Goal: Task Accomplishment & Management: Manage account settings

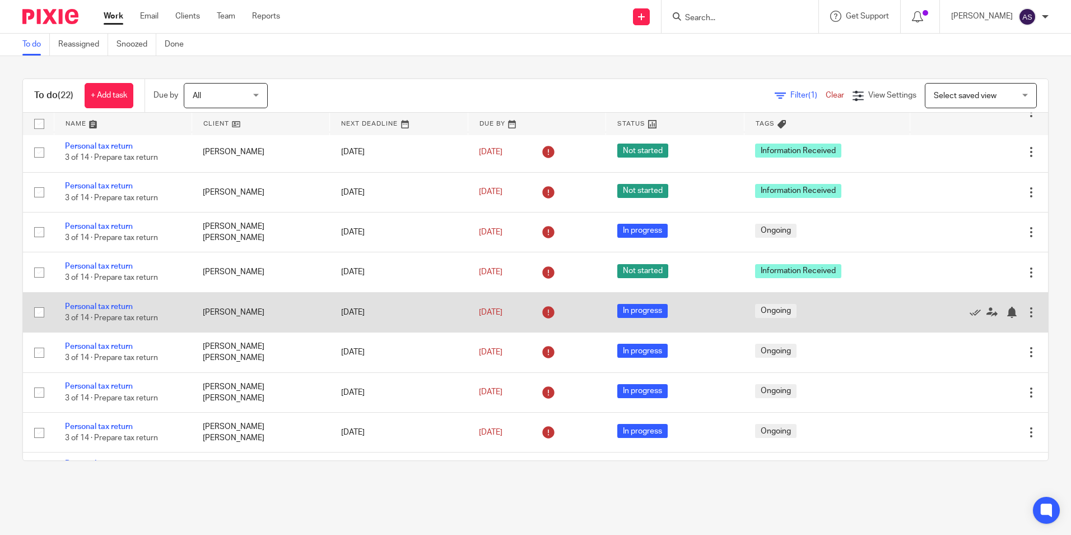
scroll to position [560, 0]
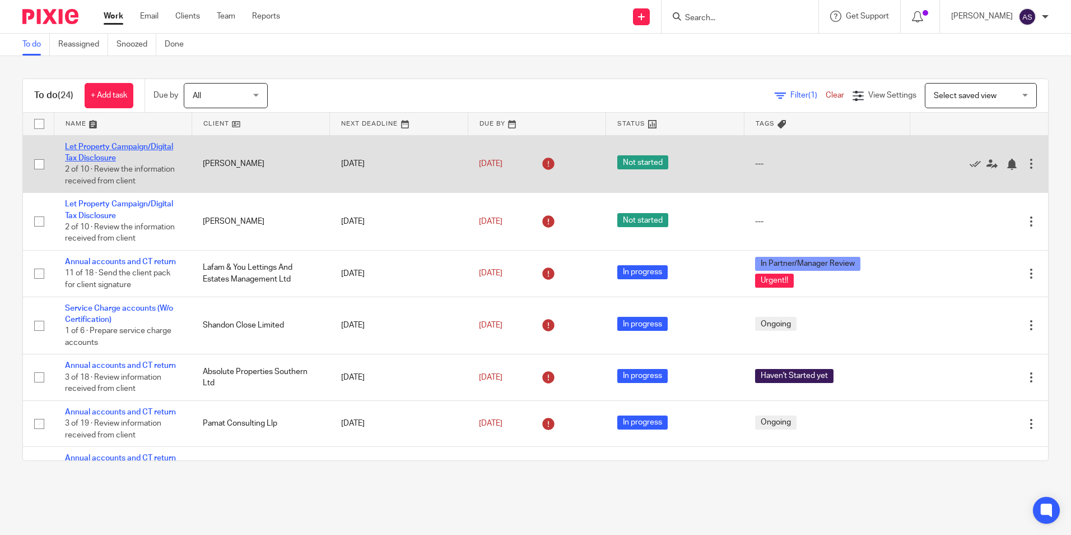
click at [136, 146] on link "Let Property Campaign/Digital Tax Disclosure" at bounding box center [119, 152] width 108 height 19
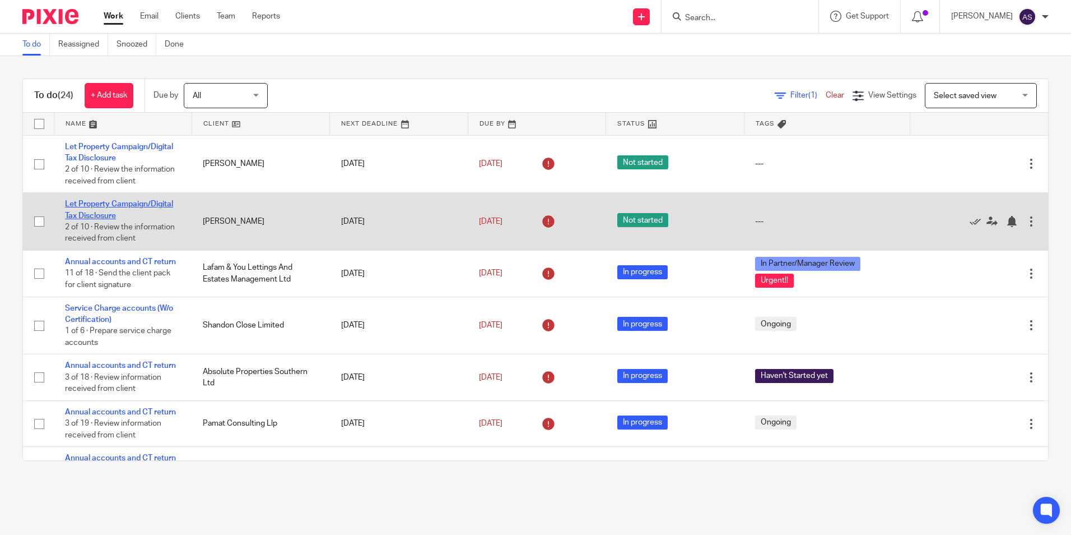
click at [127, 204] on link "Let Property Campaign/Digital Tax Disclosure" at bounding box center [119, 209] width 108 height 19
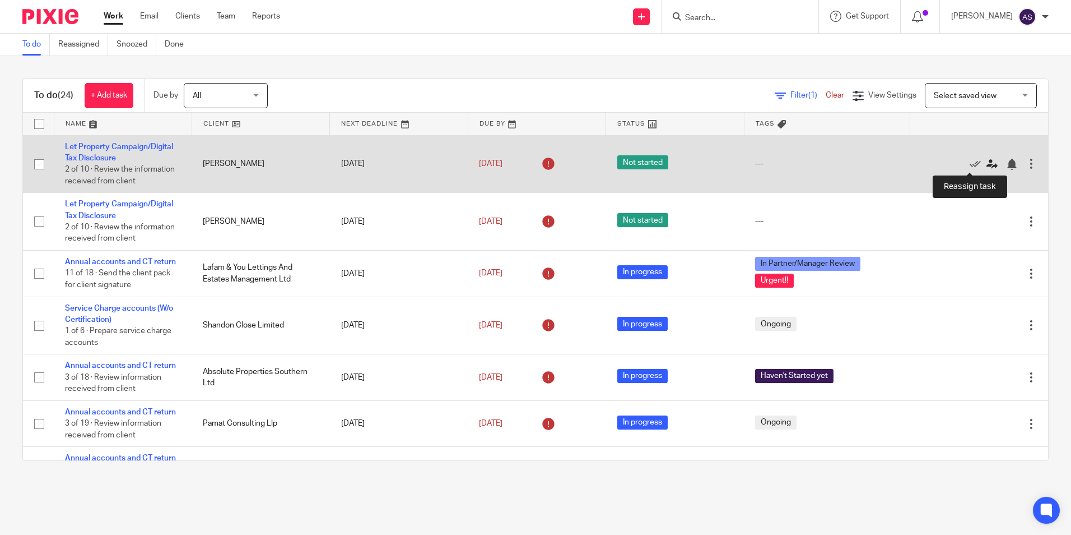
click at [987, 162] on icon at bounding box center [992, 164] width 11 height 11
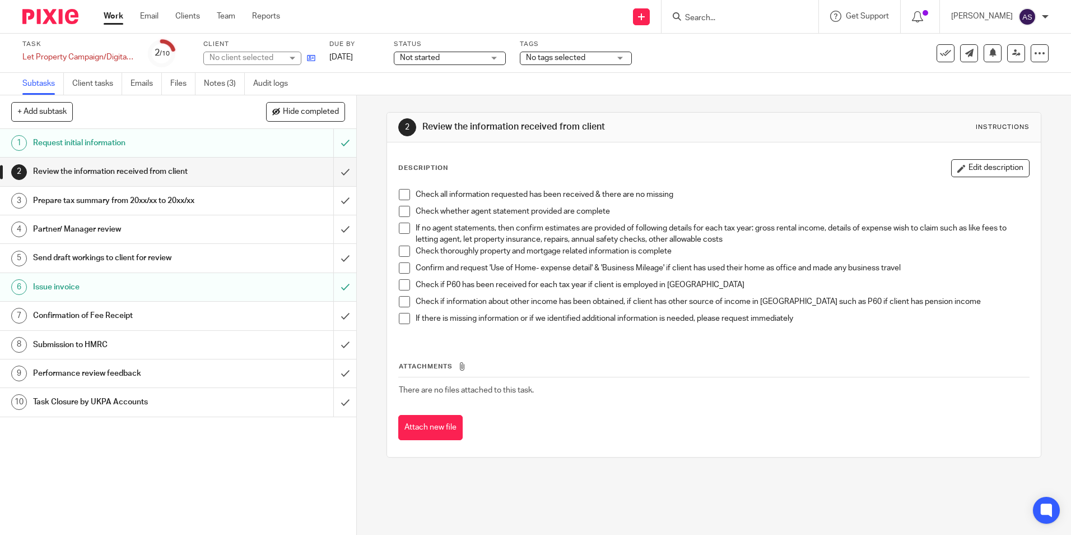
click at [308, 56] on icon at bounding box center [311, 58] width 8 height 8
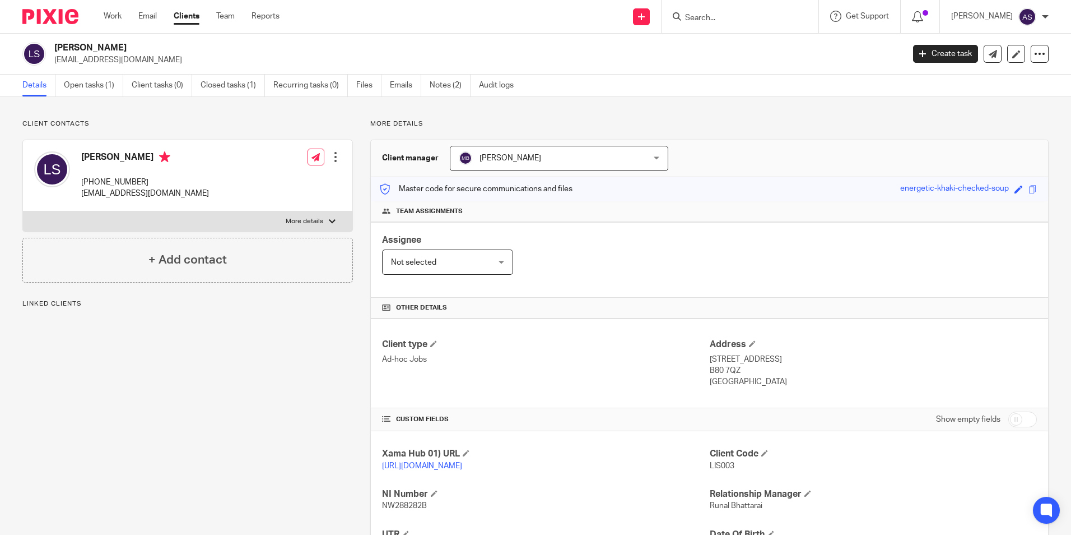
click at [198, 189] on div "Lisa Jane Satchwell +447979628638 ljsatchwell@aol.com Edit contact Create clien…" at bounding box center [187, 175] width 329 height 71
click at [179, 185] on p "+447979628638" at bounding box center [145, 181] width 128 height 11
drag, startPoint x: 165, startPoint y: 156, endPoint x: 82, endPoint y: 158, distance: 82.9
click at [82, 158] on h4 "Lisa Jane Satchwell" at bounding box center [145, 158] width 128 height 14
copy h4 "[PERSON_NAME]"
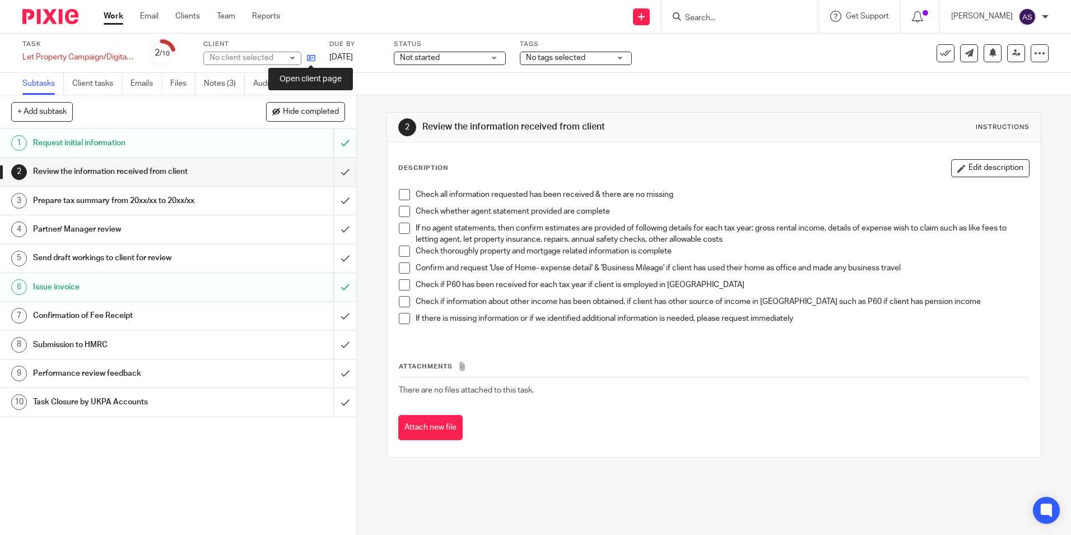
click at [312, 57] on icon at bounding box center [311, 58] width 8 height 8
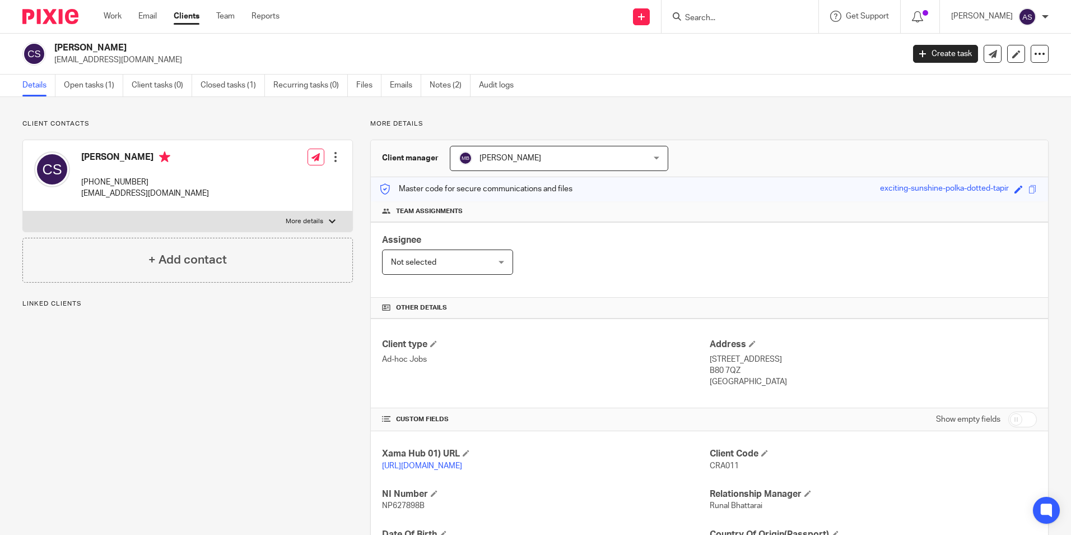
click at [55, 40] on div "[PERSON_NAME] [EMAIL_ADDRESS][DOMAIN_NAME] Create task Update from Companies Ho…" at bounding box center [535, 54] width 1071 height 41
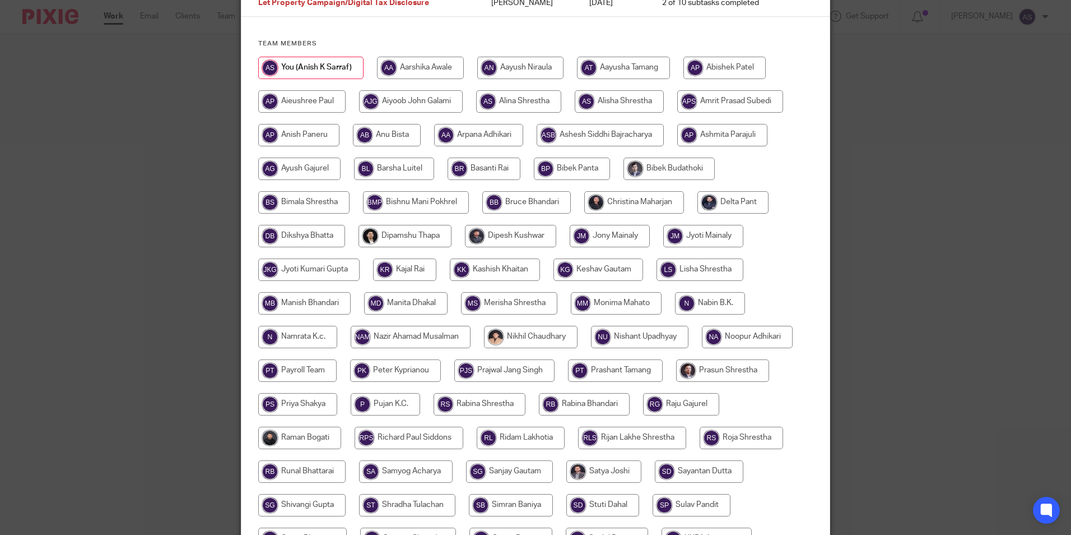
scroll to position [168, 0]
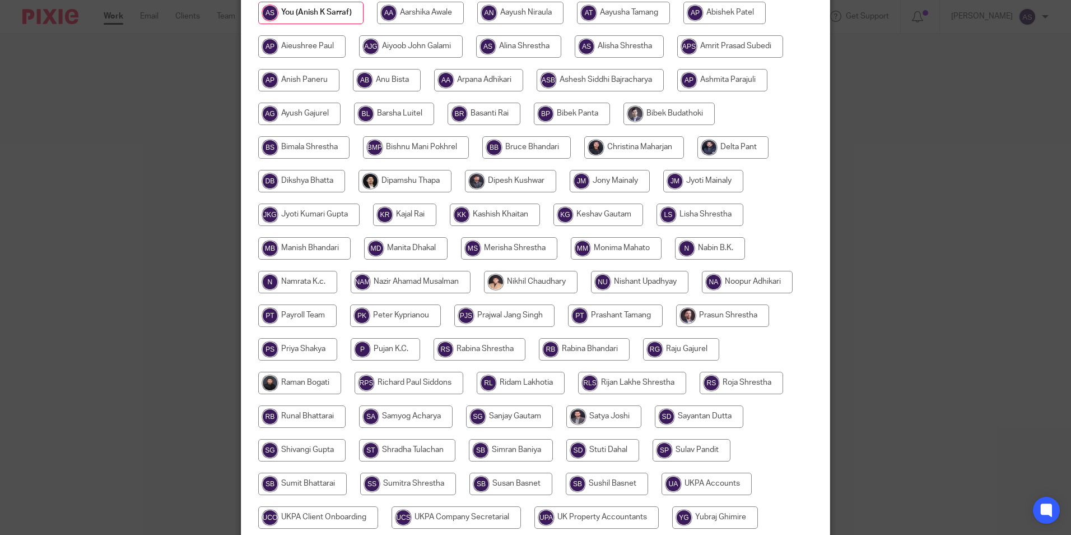
click at [592, 344] on input "radio" at bounding box center [584, 349] width 91 height 22
radio input "true"
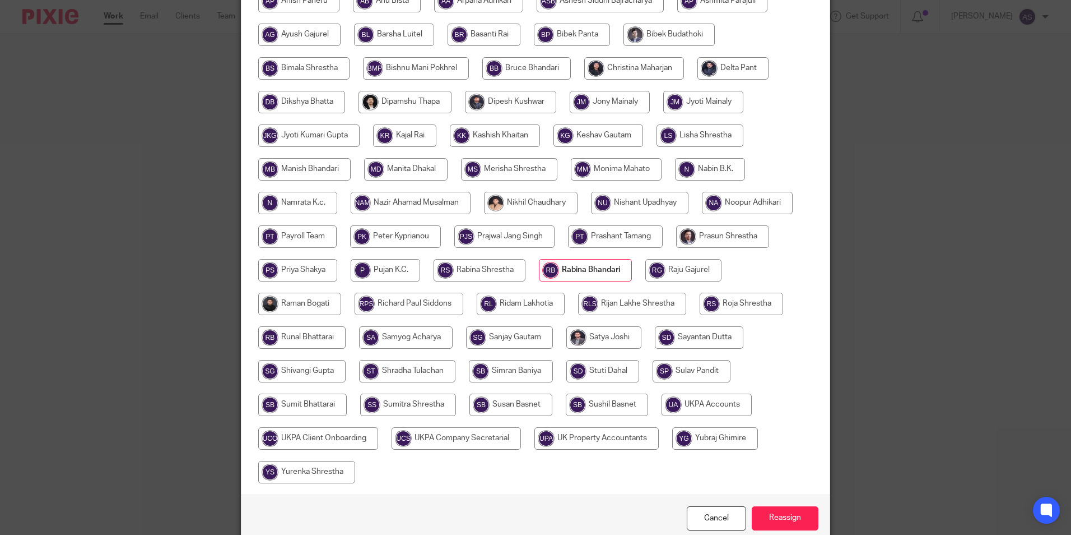
scroll to position [299, 0]
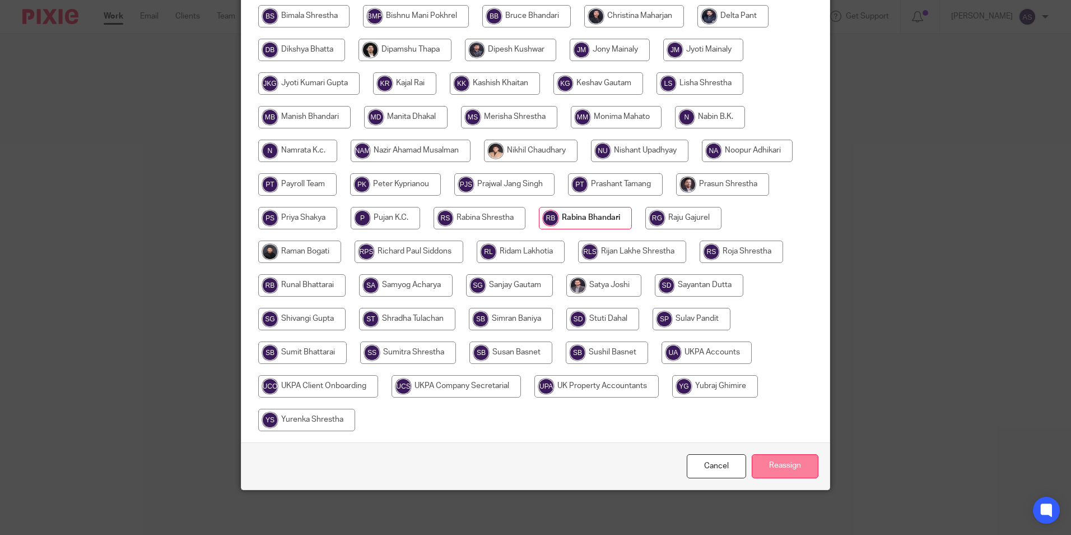
click at [779, 467] on input "Reassign" at bounding box center [785, 466] width 67 height 24
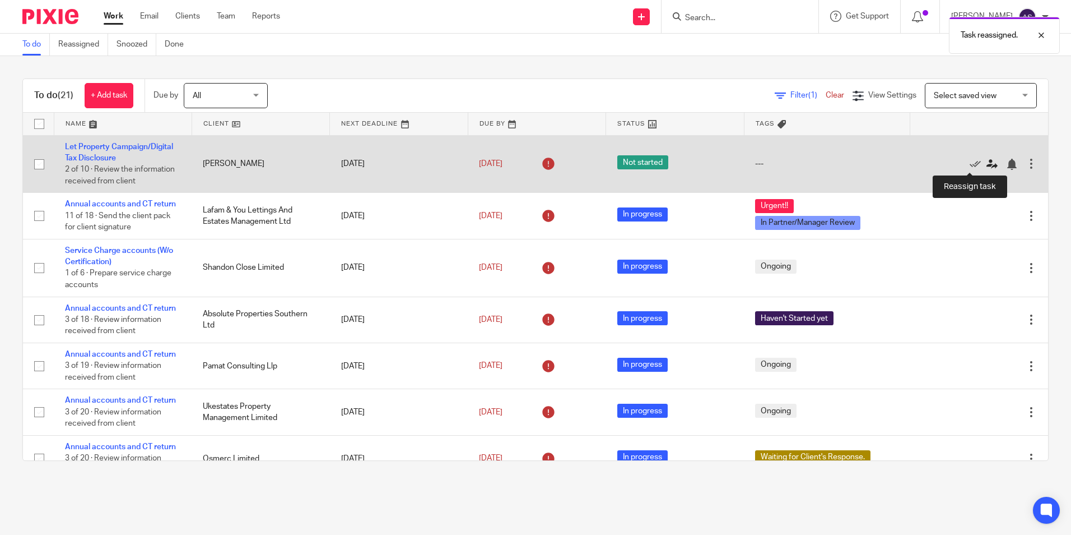
click at [987, 169] on icon at bounding box center [992, 164] width 11 height 11
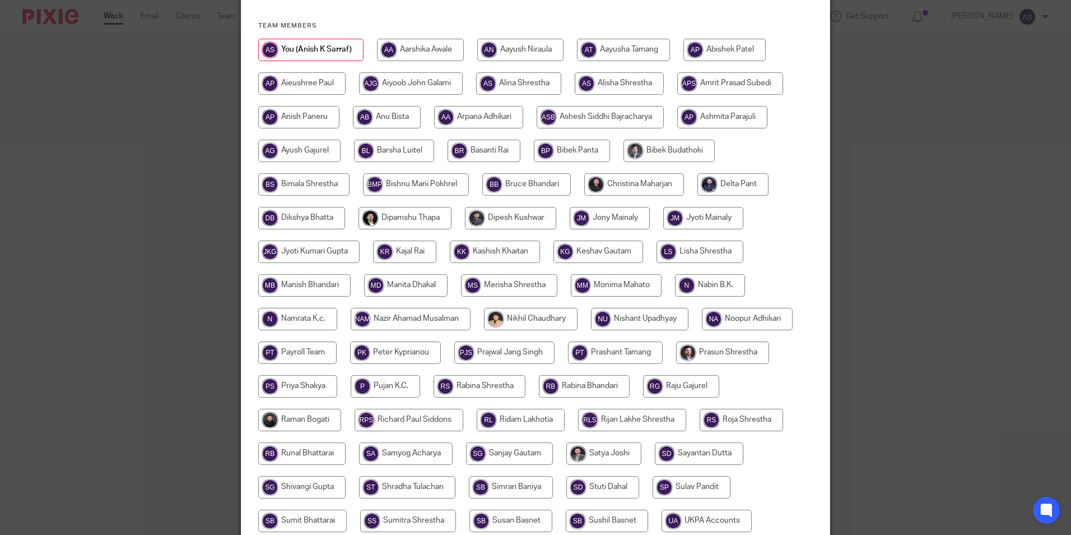
scroll to position [187, 0]
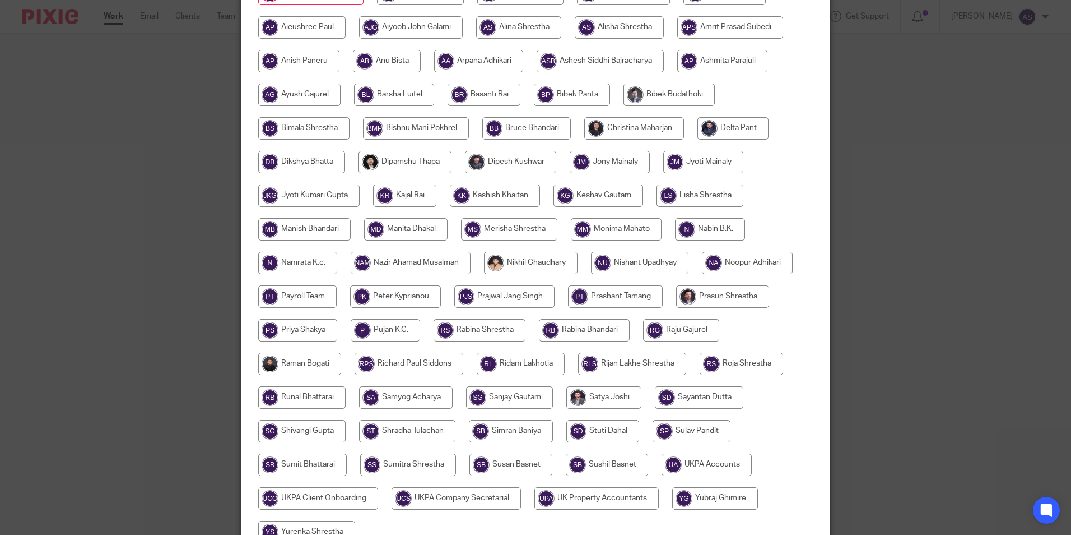
click at [577, 328] on input "radio" at bounding box center [584, 330] width 91 height 22
radio input "true"
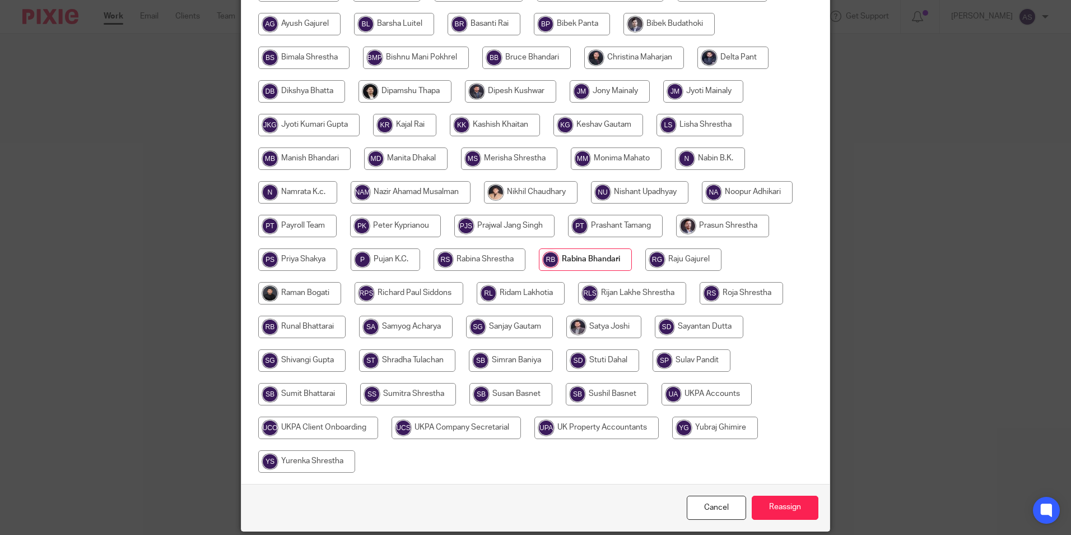
scroll to position [299, 0]
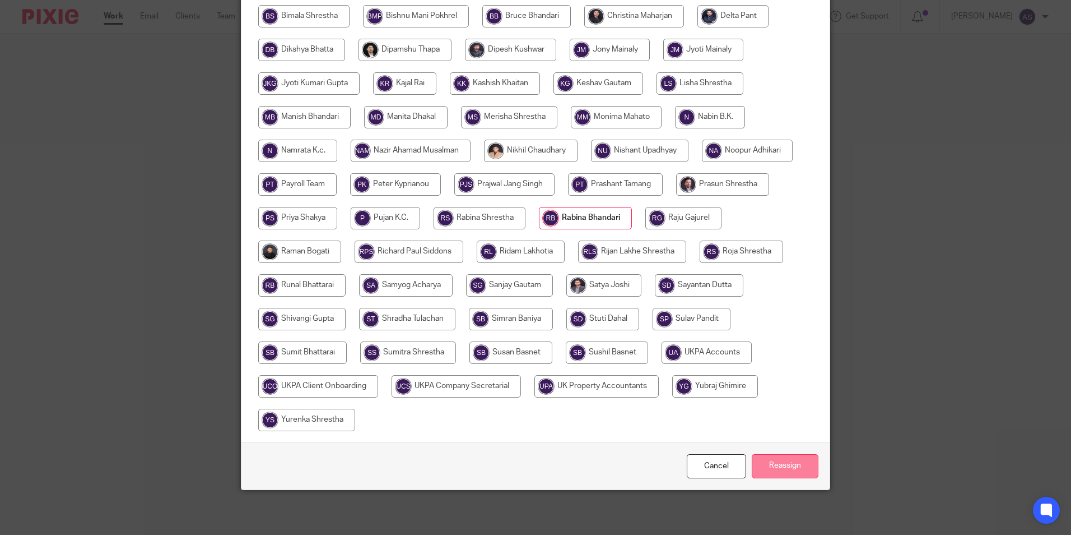
click at [775, 460] on input "Reassign" at bounding box center [785, 466] width 67 height 24
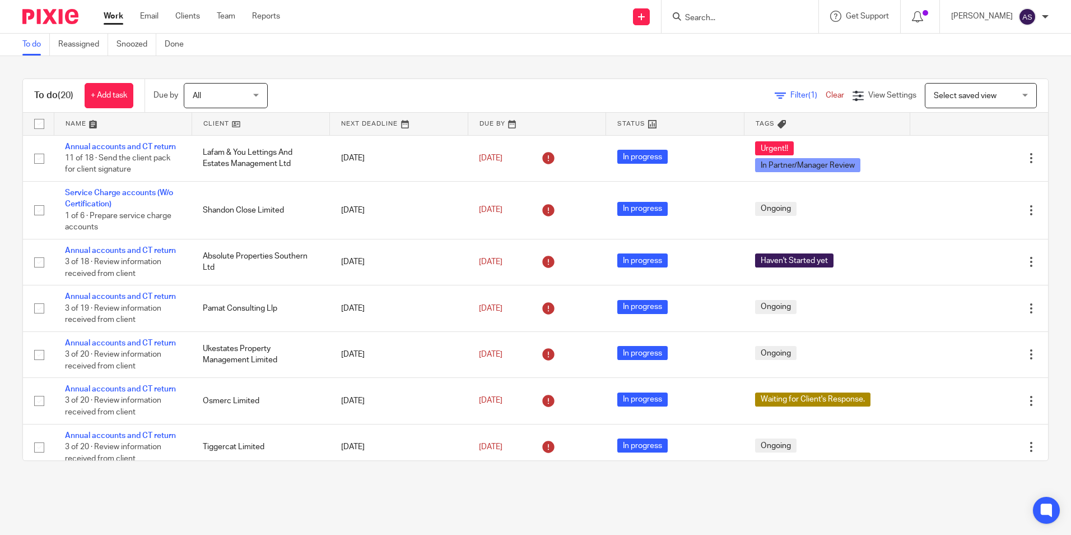
click at [535, 55] on div "To do Reassigned Snoozed Done" at bounding box center [535, 45] width 1071 height 22
click at [760, 58] on div "To do (20) + Add task Due by All All [DATE] [DATE] This week Next week This mon…" at bounding box center [535, 269] width 1071 height 427
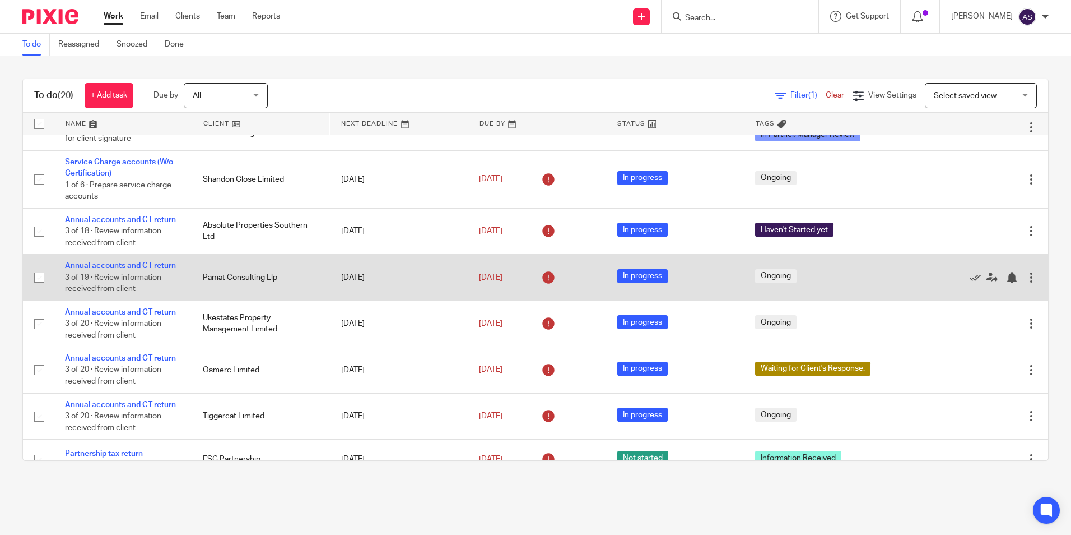
scroll to position [112, 0]
